Goal: Transaction & Acquisition: Purchase product/service

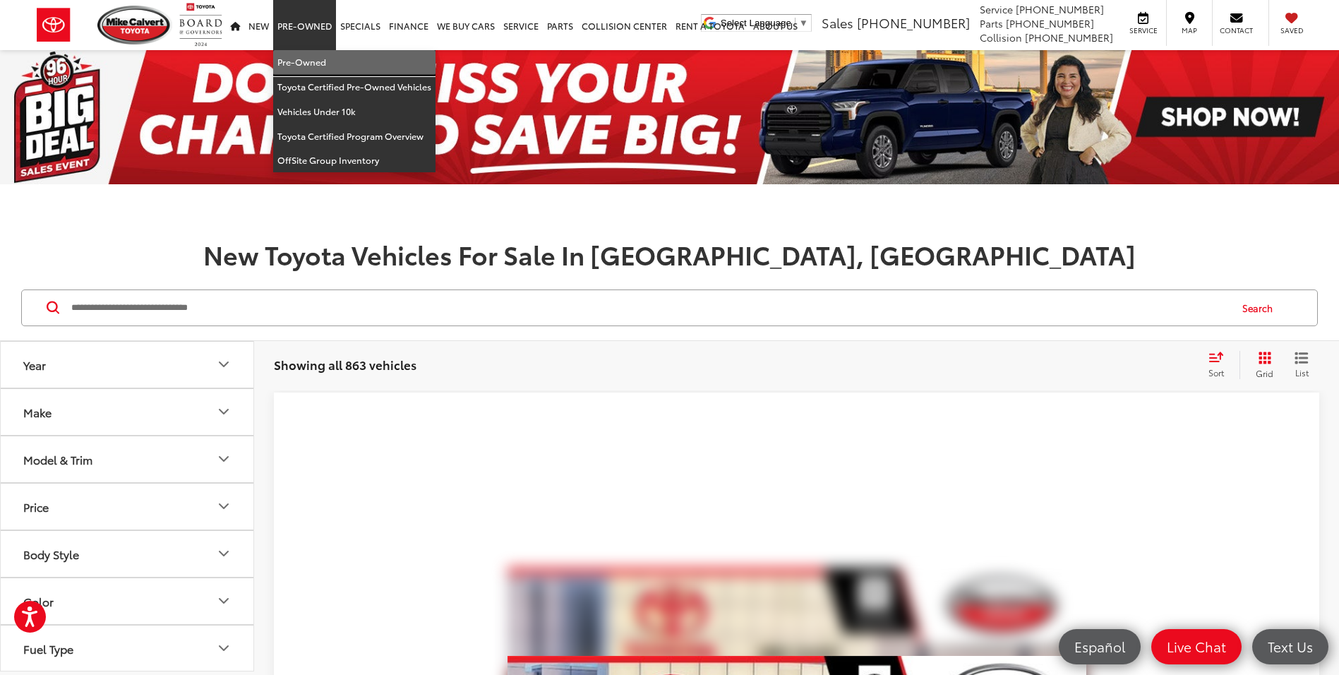
click at [330, 58] on link "Pre-Owned" at bounding box center [354, 62] width 162 height 25
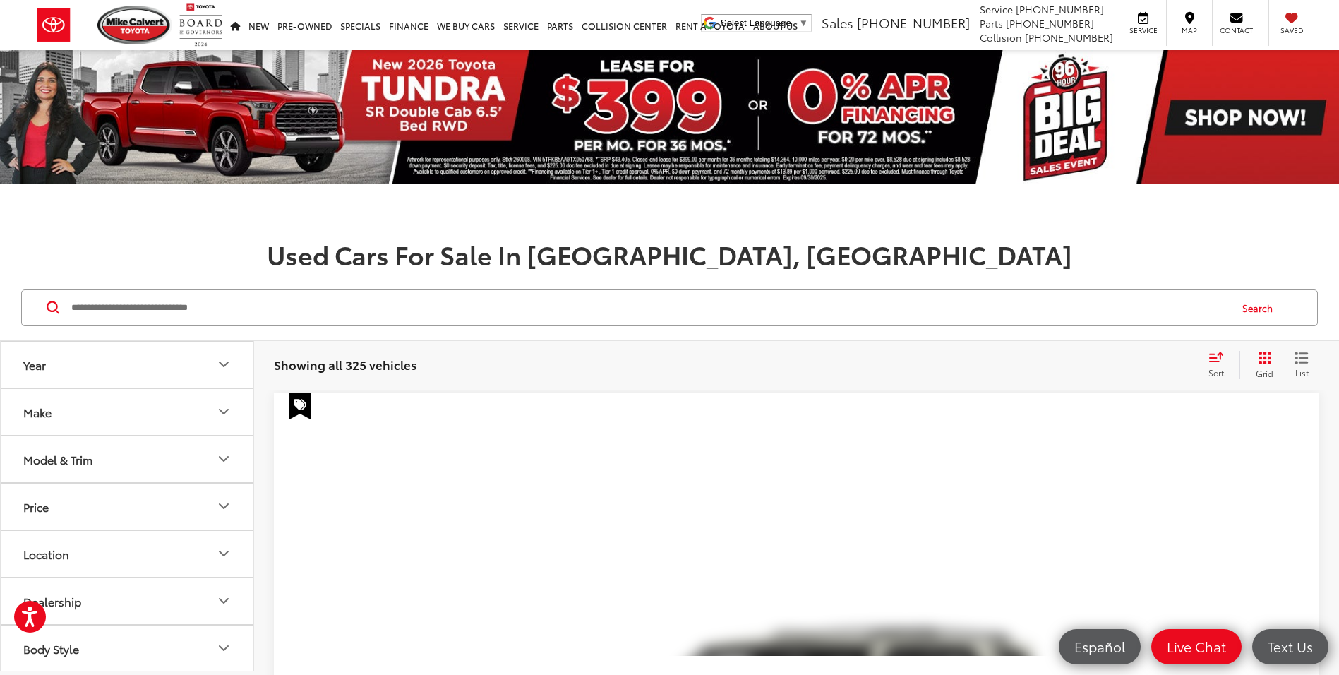
click at [400, 294] on input "Search by Make, Model, or Keyword" at bounding box center [649, 308] width 1159 height 34
click at [167, 415] on button "Make" at bounding box center [128, 412] width 254 height 46
drag, startPoint x: 80, startPoint y: 590, endPoint x: 136, endPoint y: 550, distance: 69.3
click at [81, 378] on img at bounding box center [63, 360] width 39 height 33
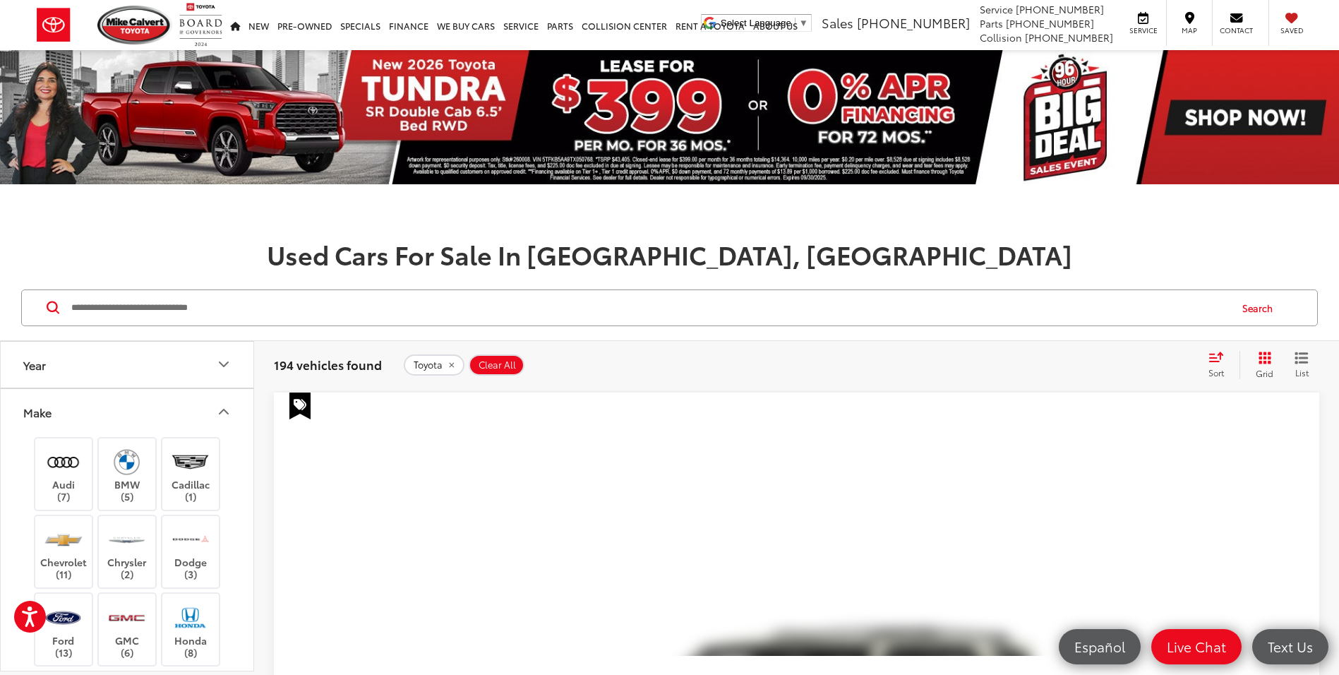
click at [155, 411] on button "Make" at bounding box center [128, 412] width 254 height 46
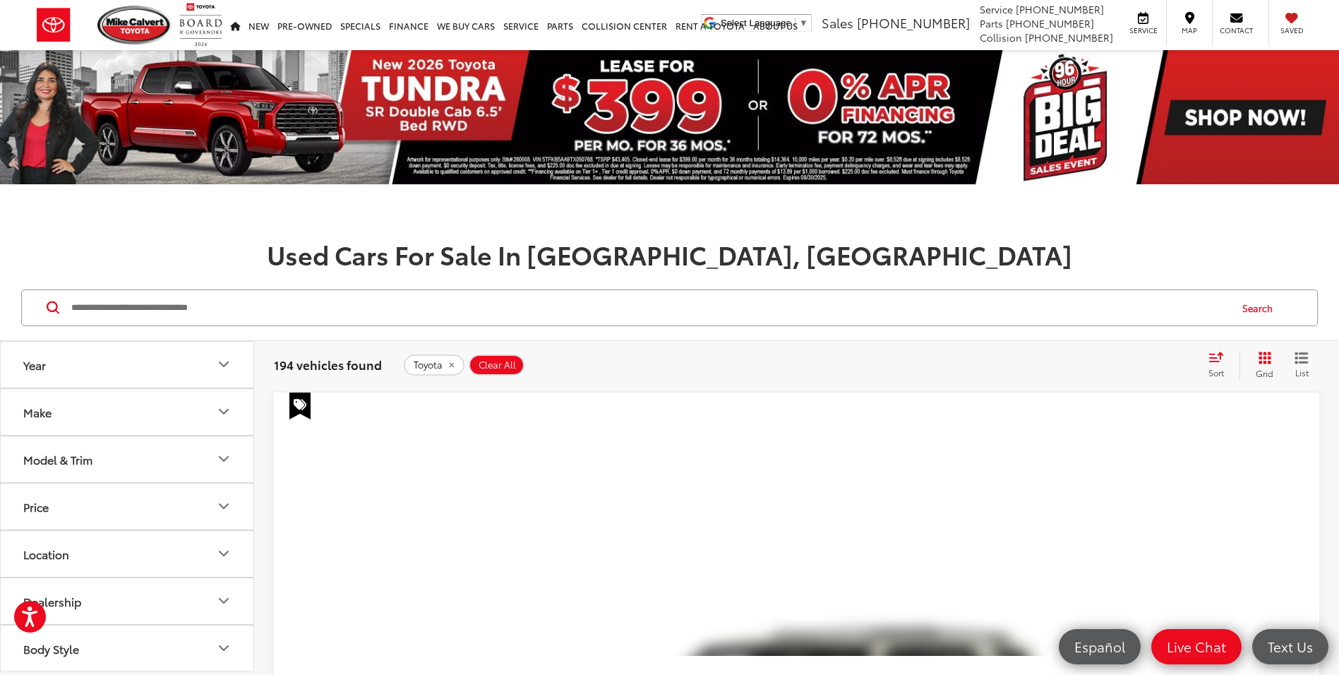
click at [155, 451] on button "Model & Trim" at bounding box center [128, 459] width 254 height 46
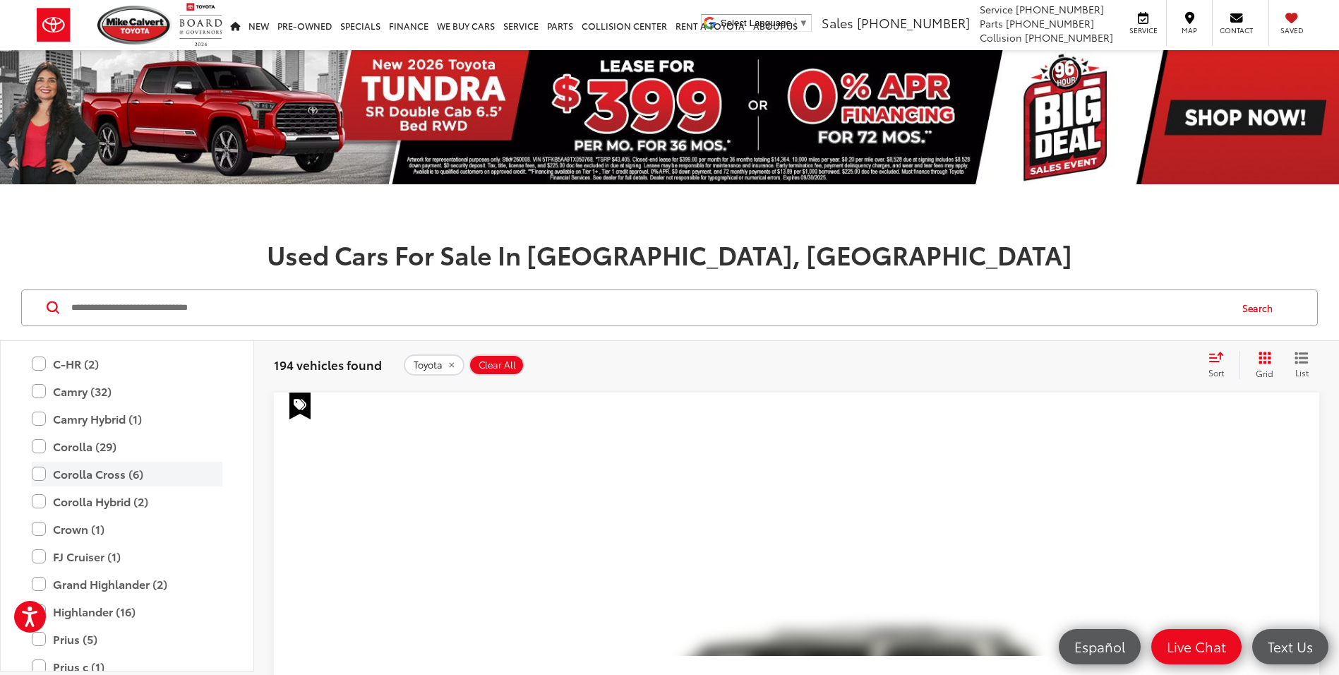
scroll to position [212, 0]
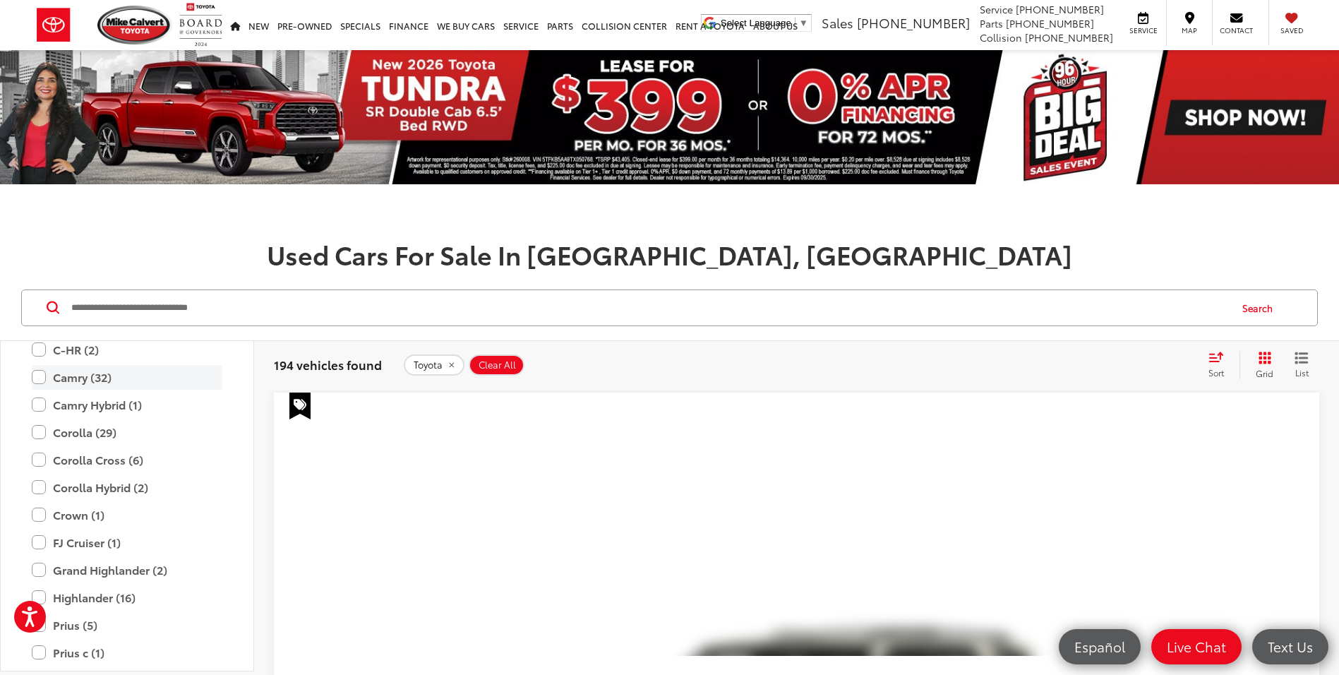
click at [41, 376] on label "Camry (32)" at bounding box center [127, 377] width 191 height 25
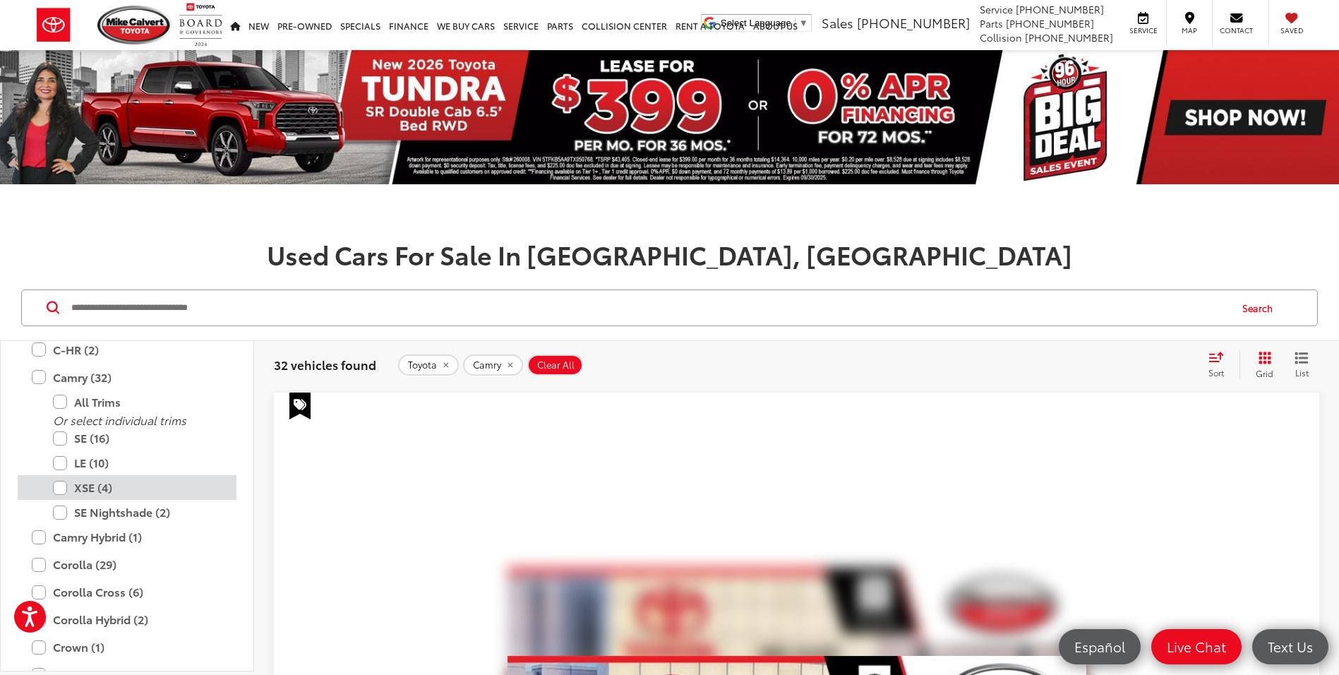
click at [59, 484] on label "XSE (4)" at bounding box center [137, 487] width 169 height 25
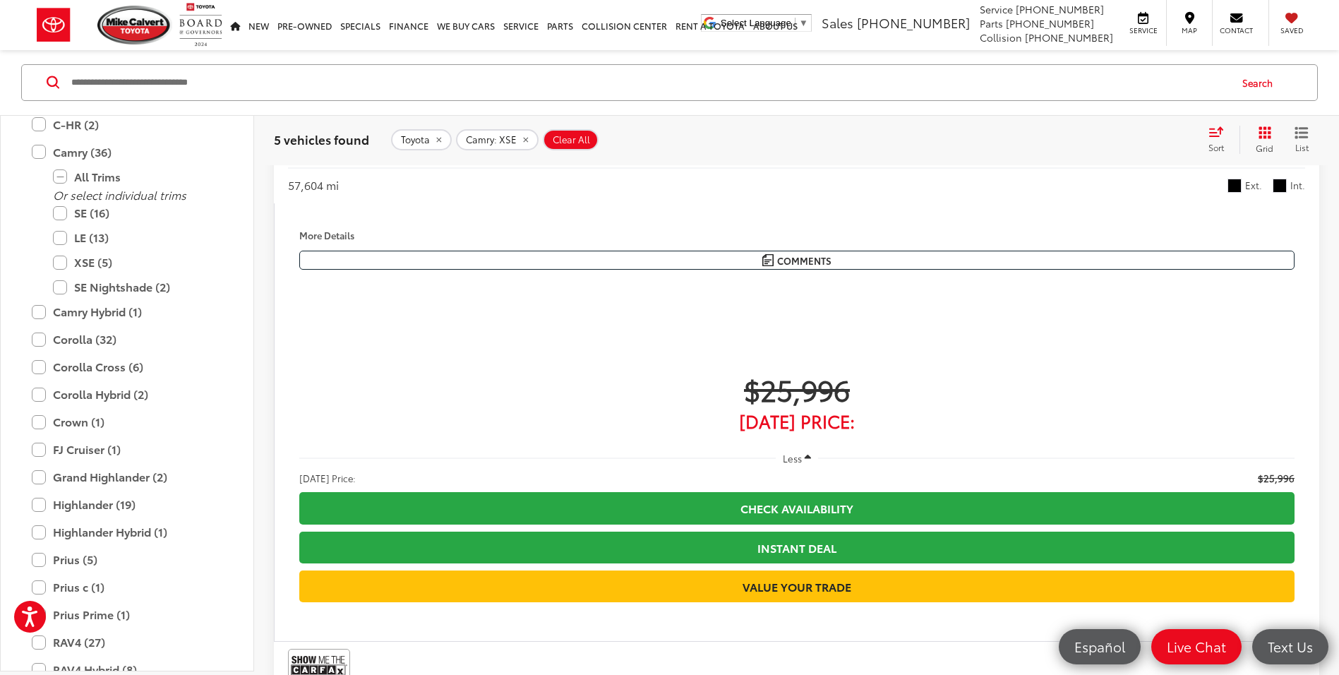
scroll to position [1059, 0]
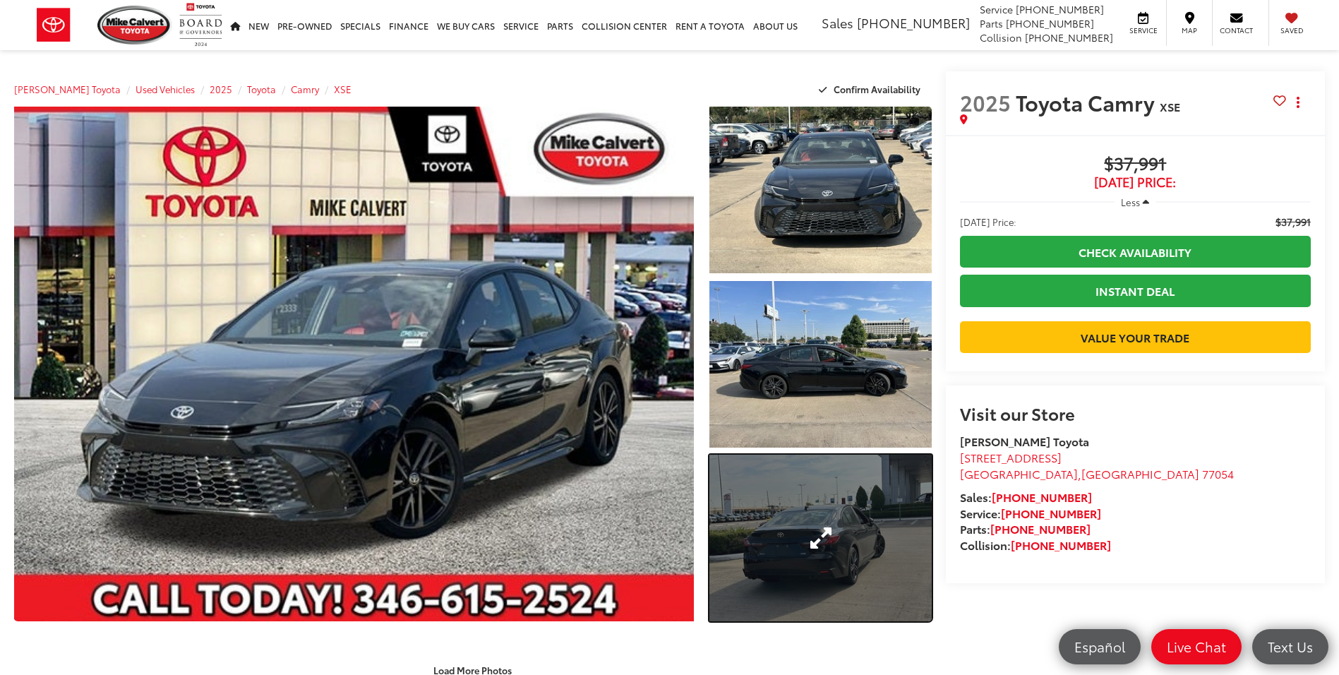
click at [825, 531] on link "Expand Photo 3" at bounding box center [820, 537] width 222 height 167
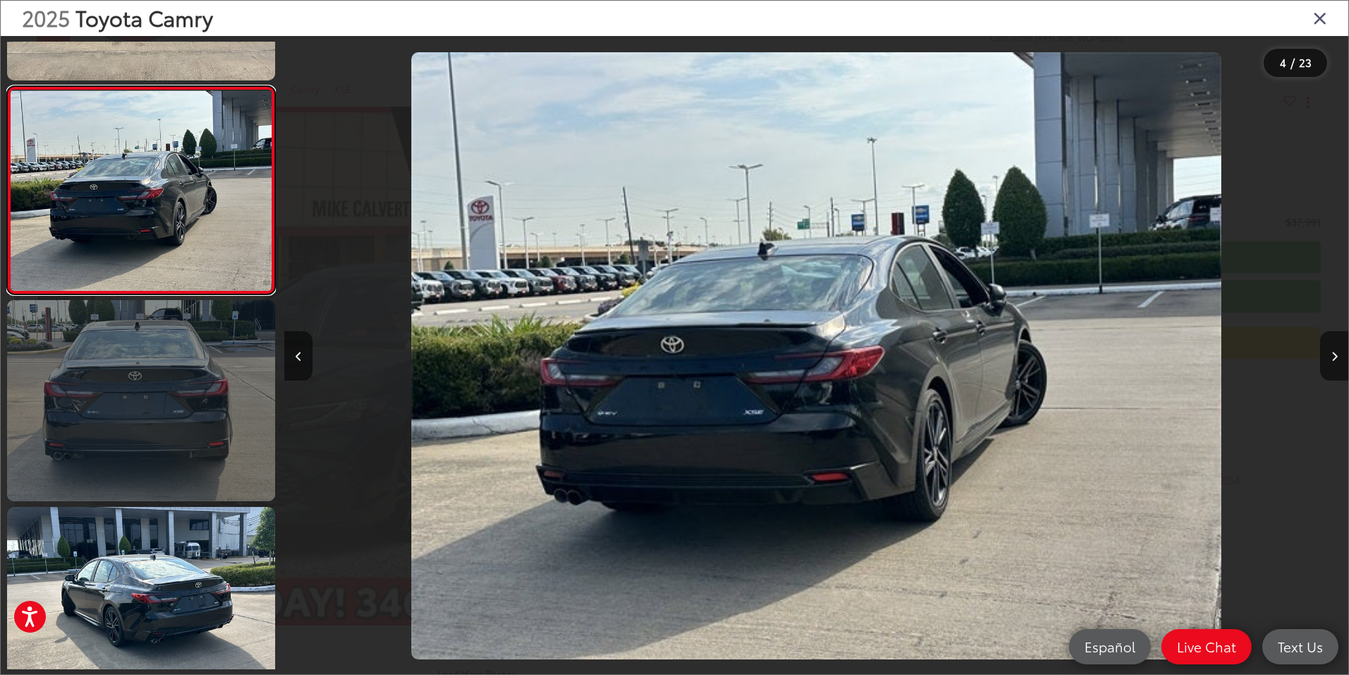
scroll to position [593, 0]
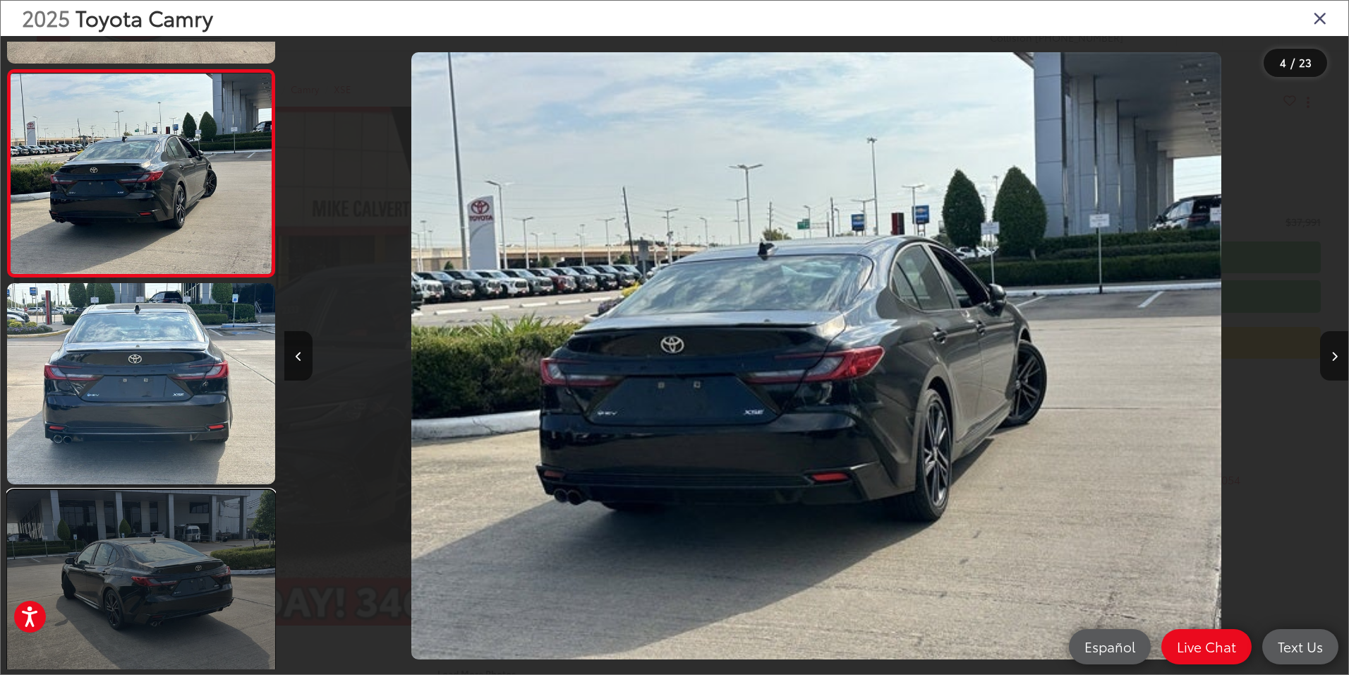
click at [201, 556] on link at bounding box center [141, 590] width 268 height 201
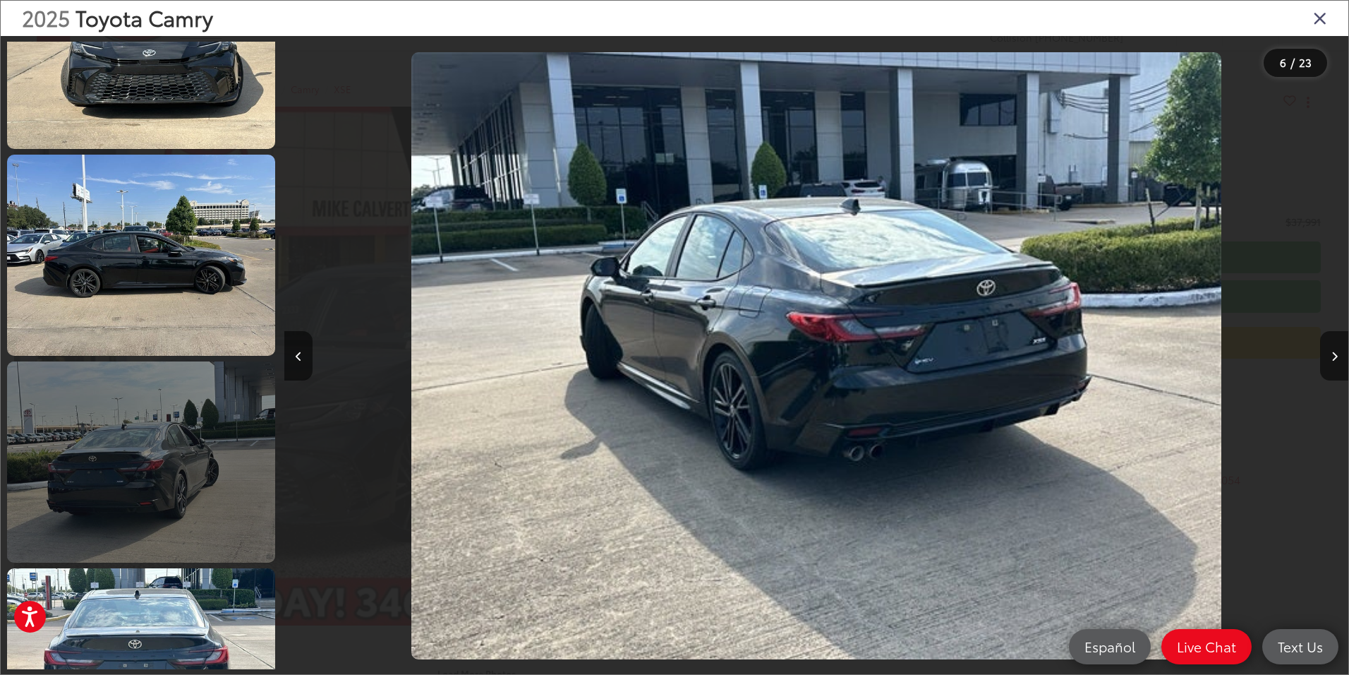
scroll to position [231, 0]
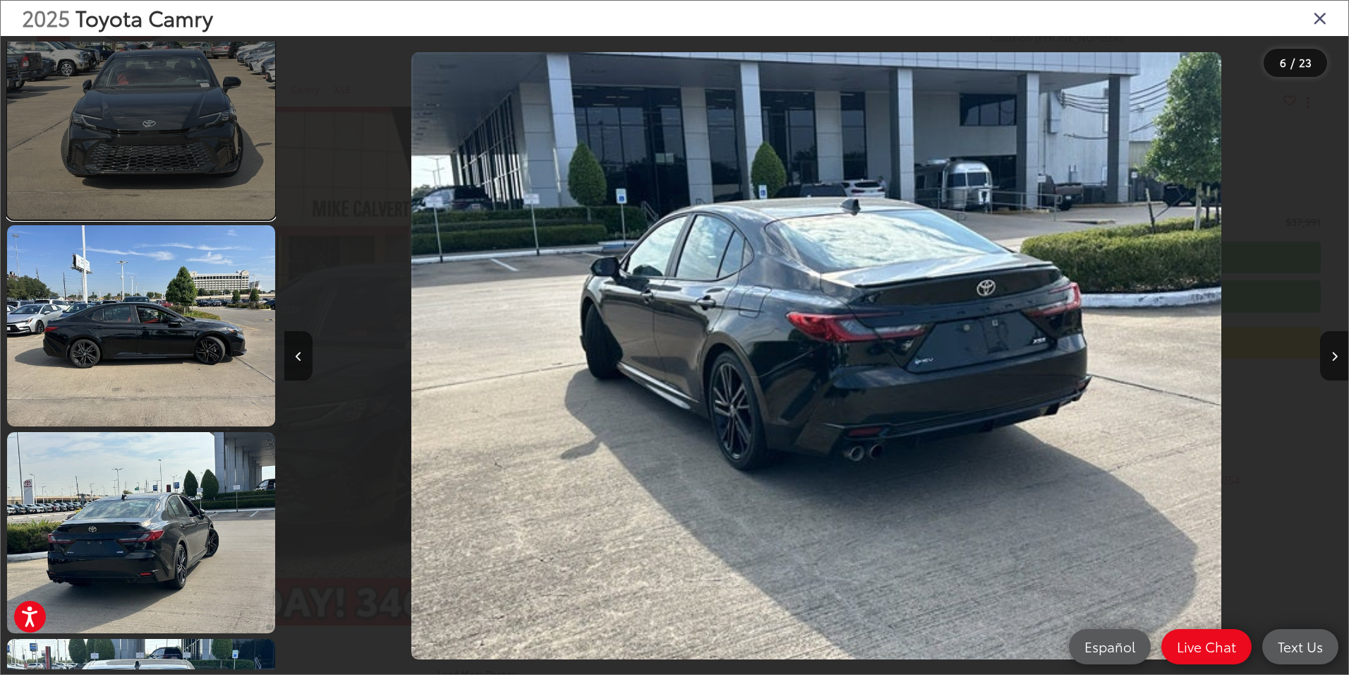
click at [195, 147] on link at bounding box center [141, 118] width 268 height 201
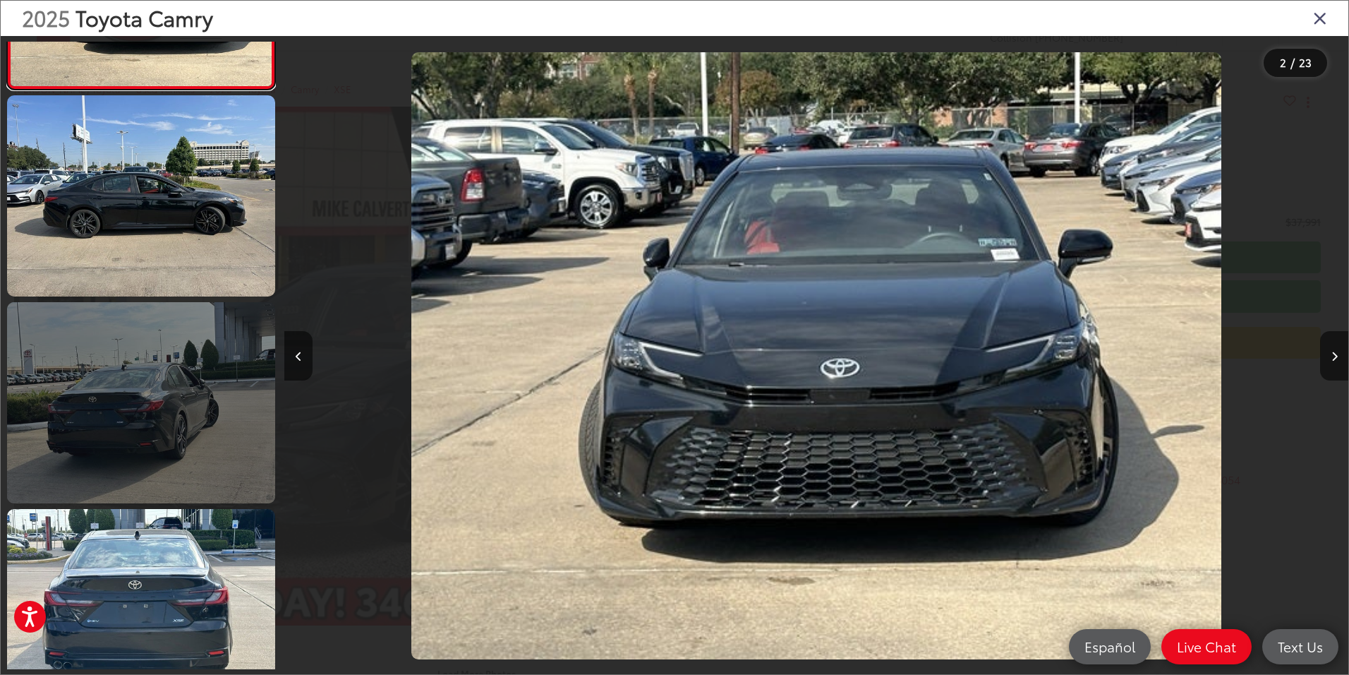
scroll to position [392, 0]
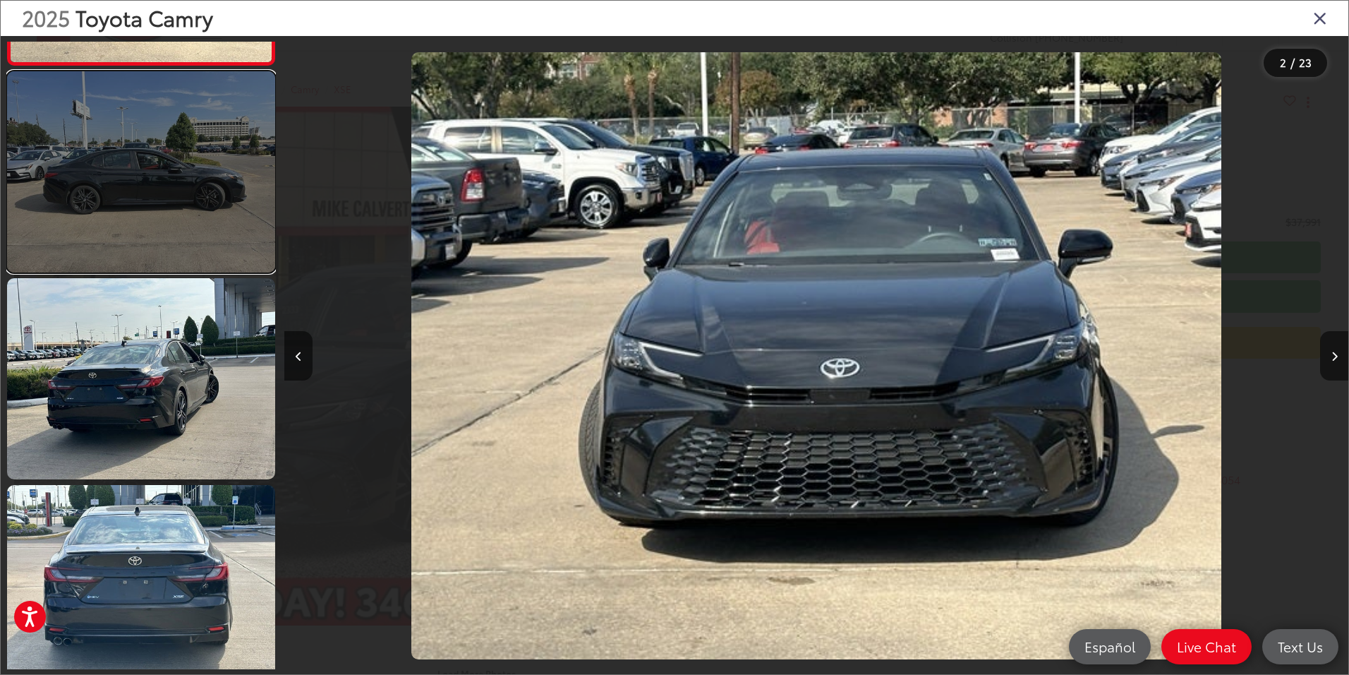
click at [217, 177] on link at bounding box center [141, 171] width 268 height 201
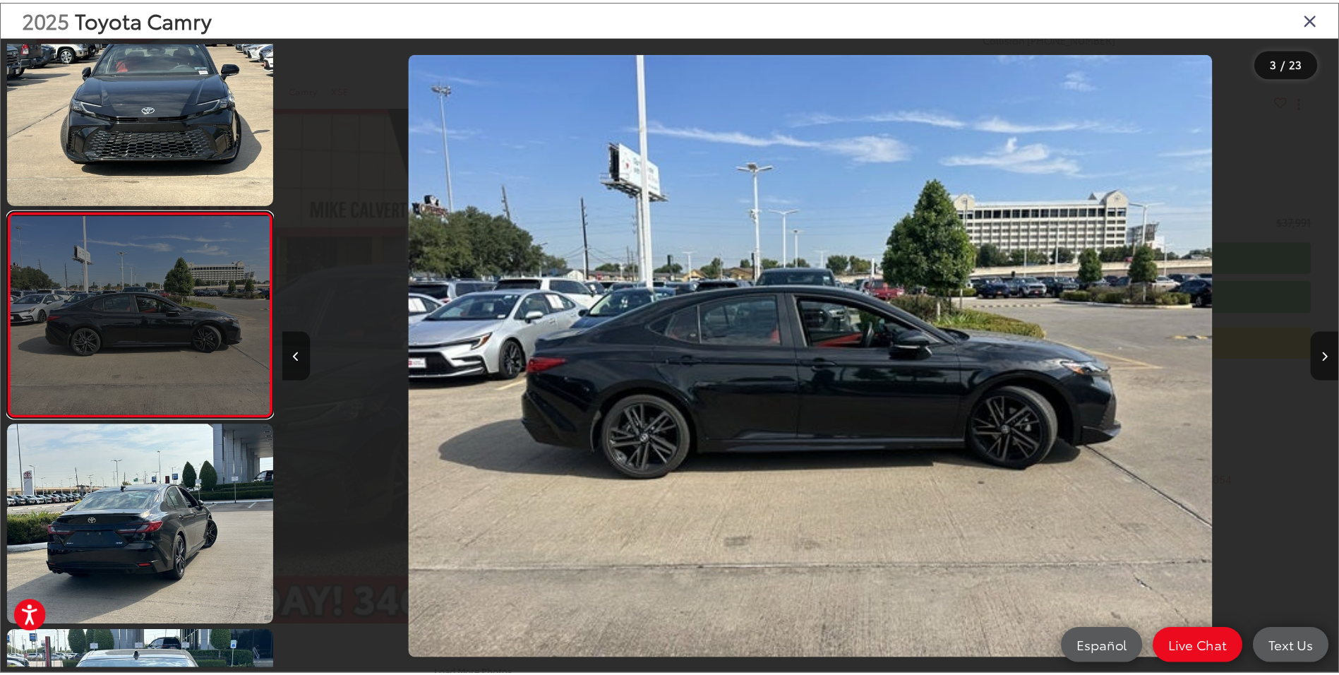
scroll to position [387, 0]
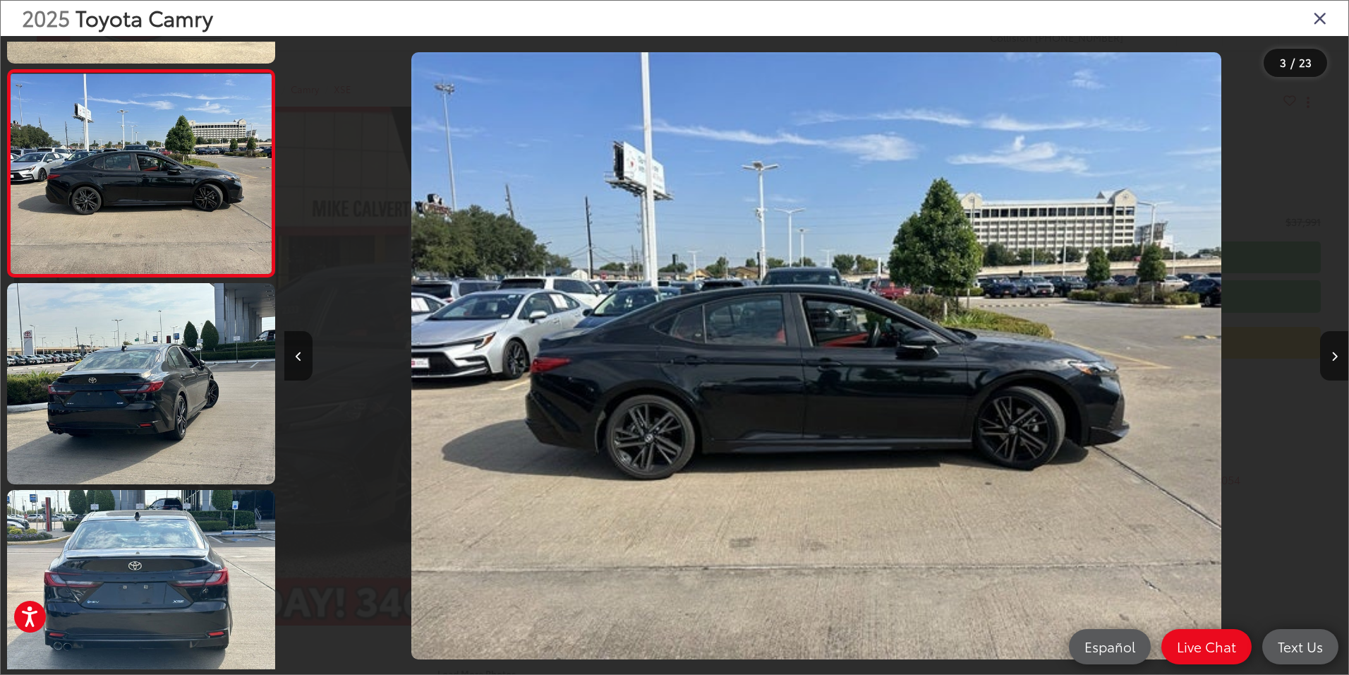
click at [1318, 15] on icon "Close gallery" at bounding box center [1320, 17] width 14 height 18
